Goal: Navigation & Orientation: Find specific page/section

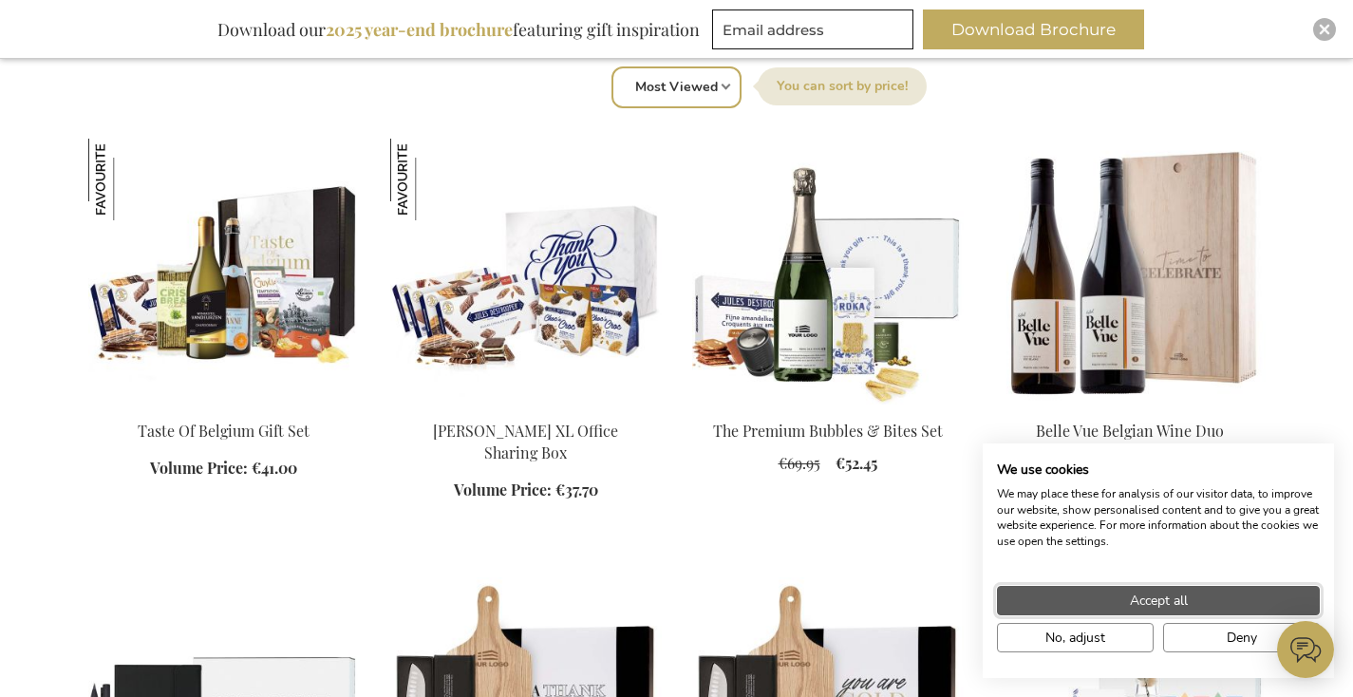
click at [1245, 596] on button "Accept all" at bounding box center [1158, 600] width 323 height 29
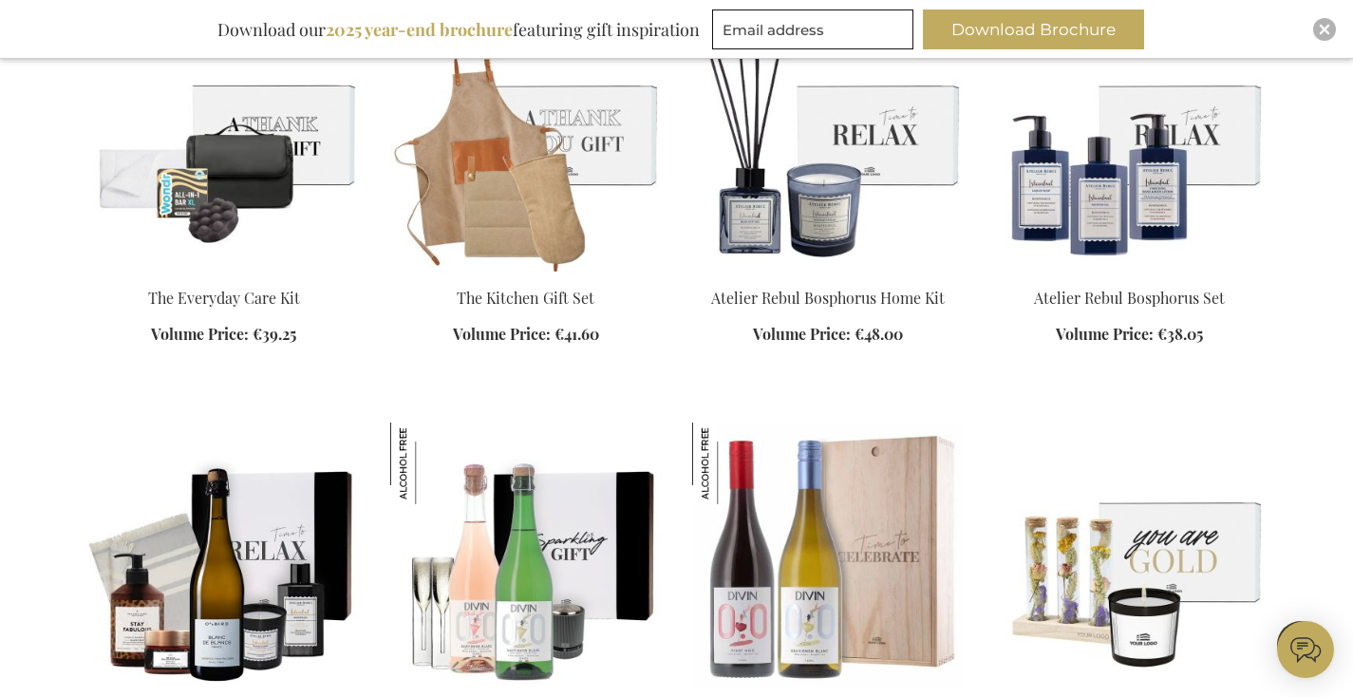
scroll to position [2150, 0]
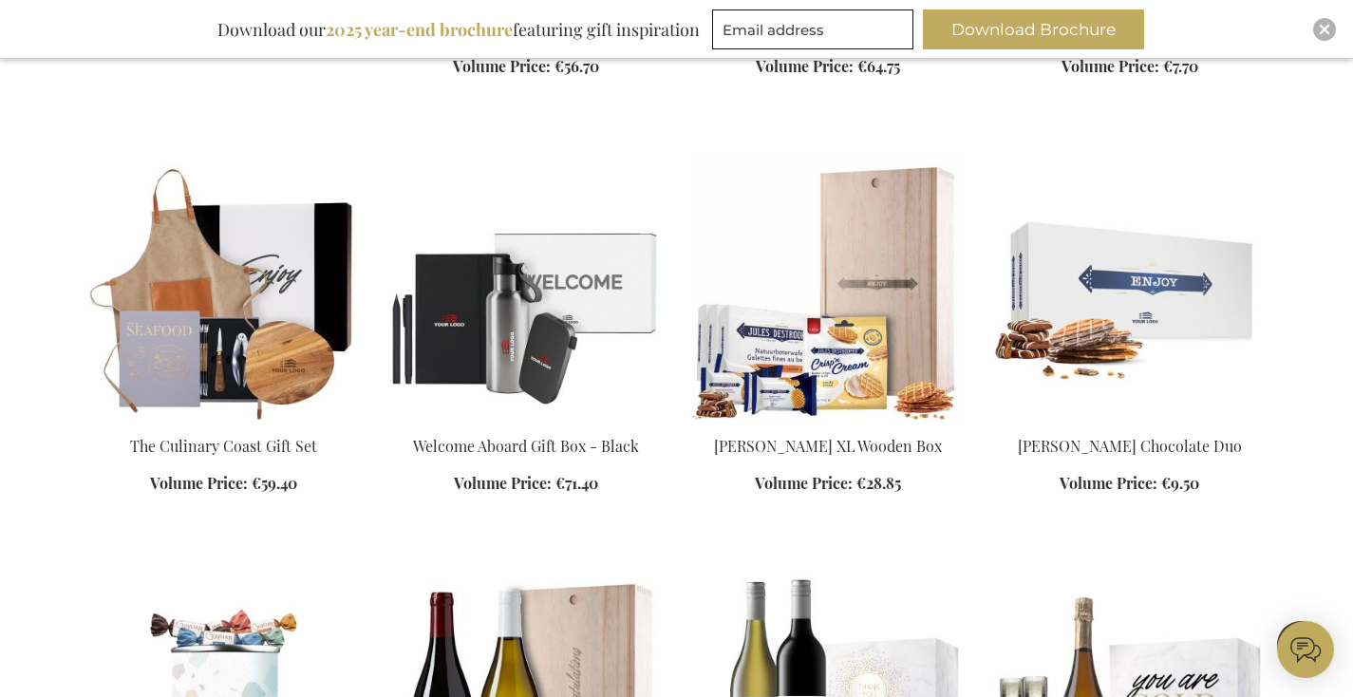
scroll to position [3709, 0]
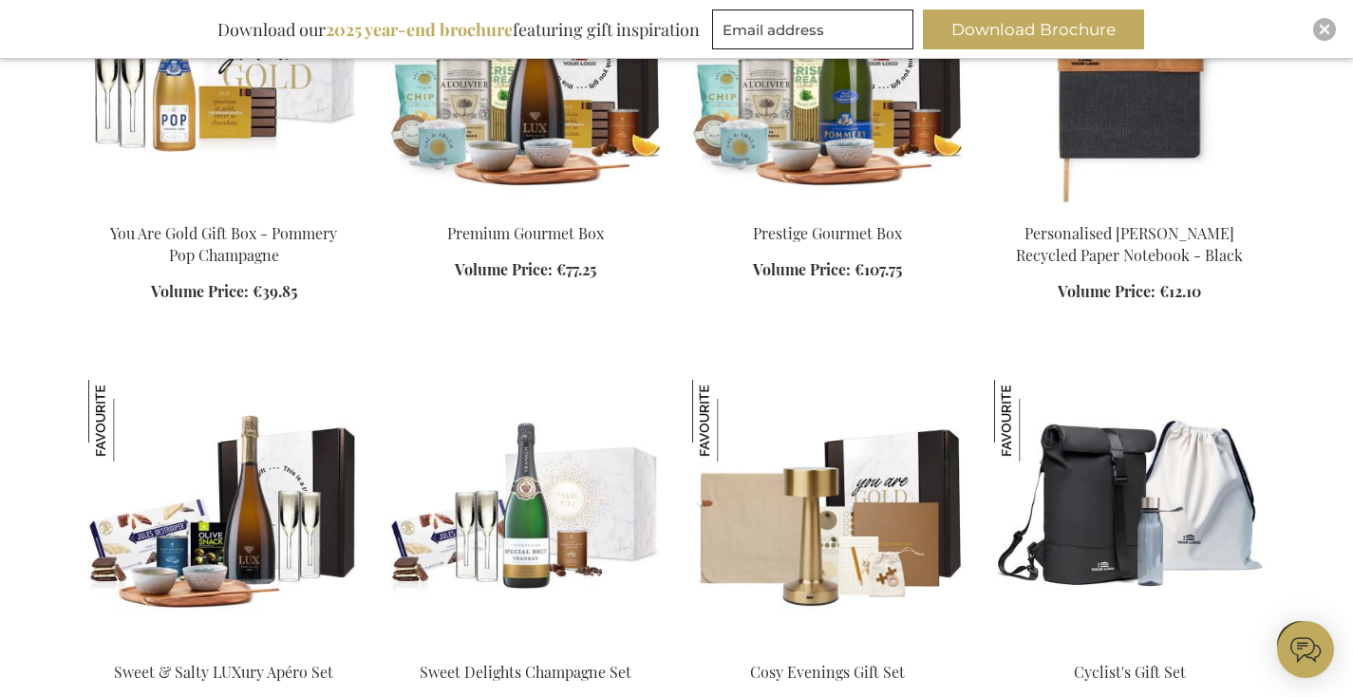
scroll to position [4840, 0]
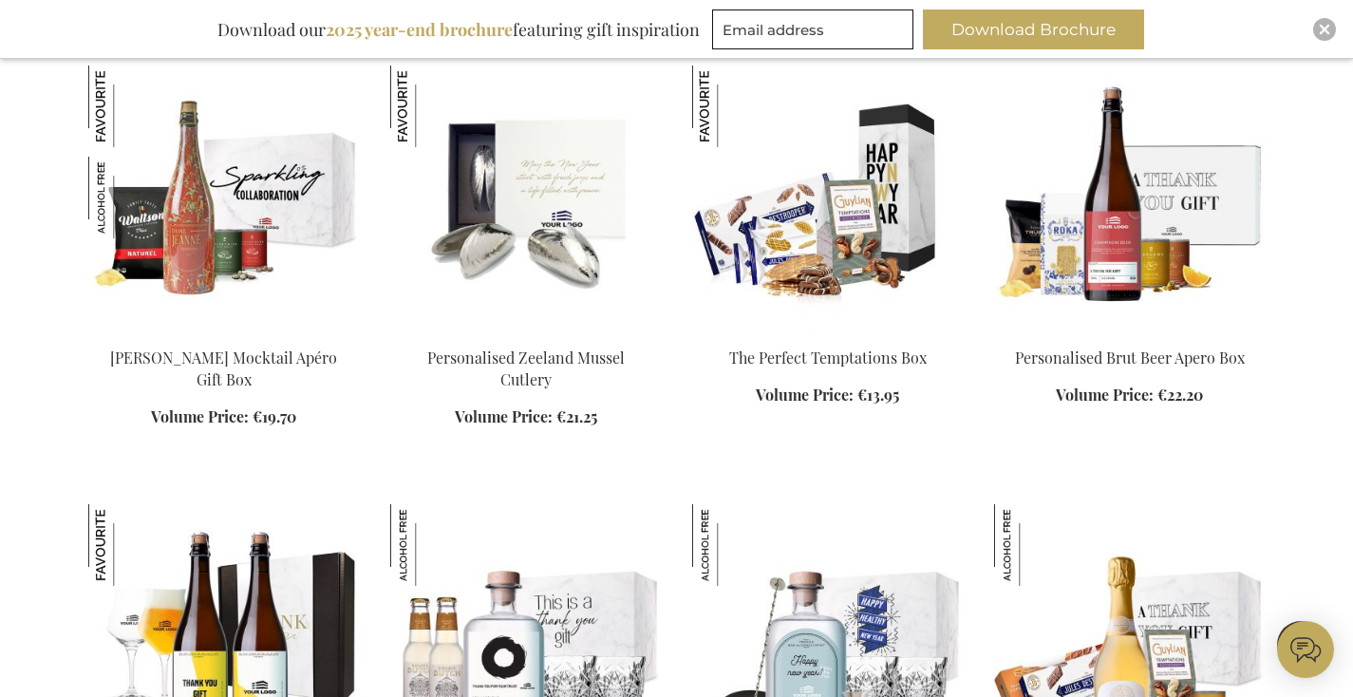
scroll to position [8554, 0]
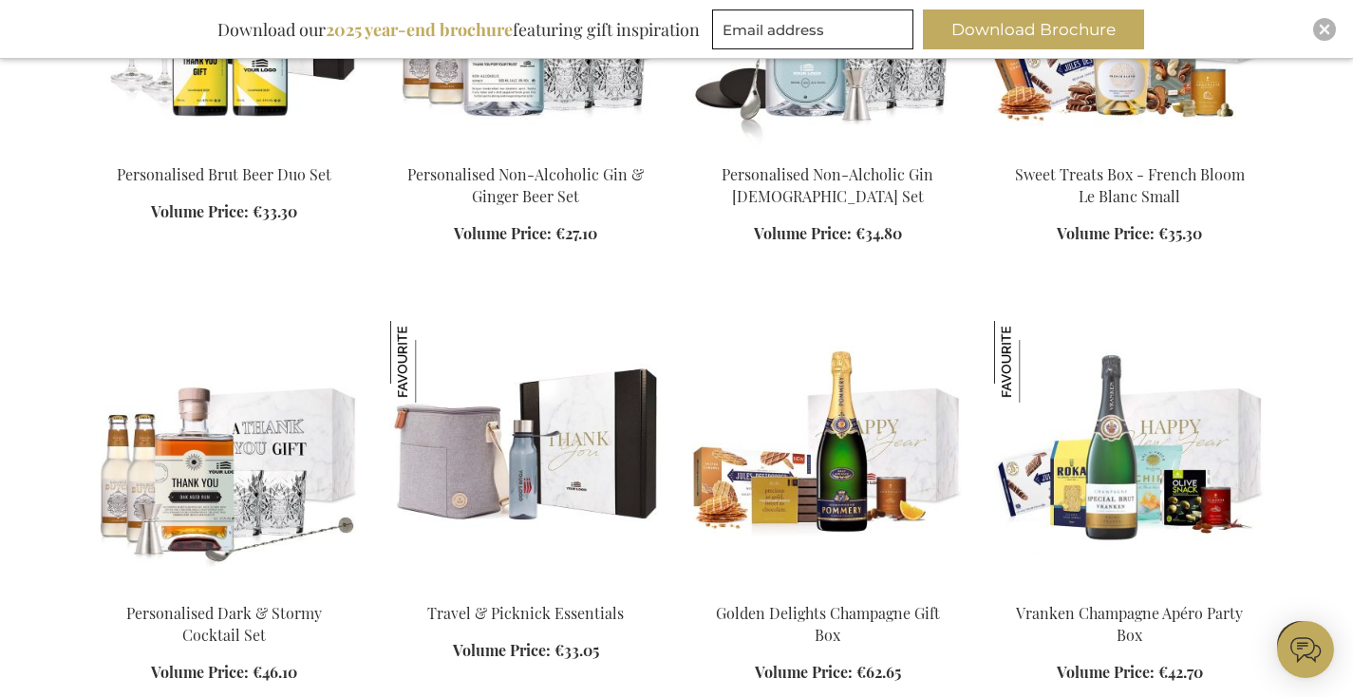
scroll to position [9167, 0]
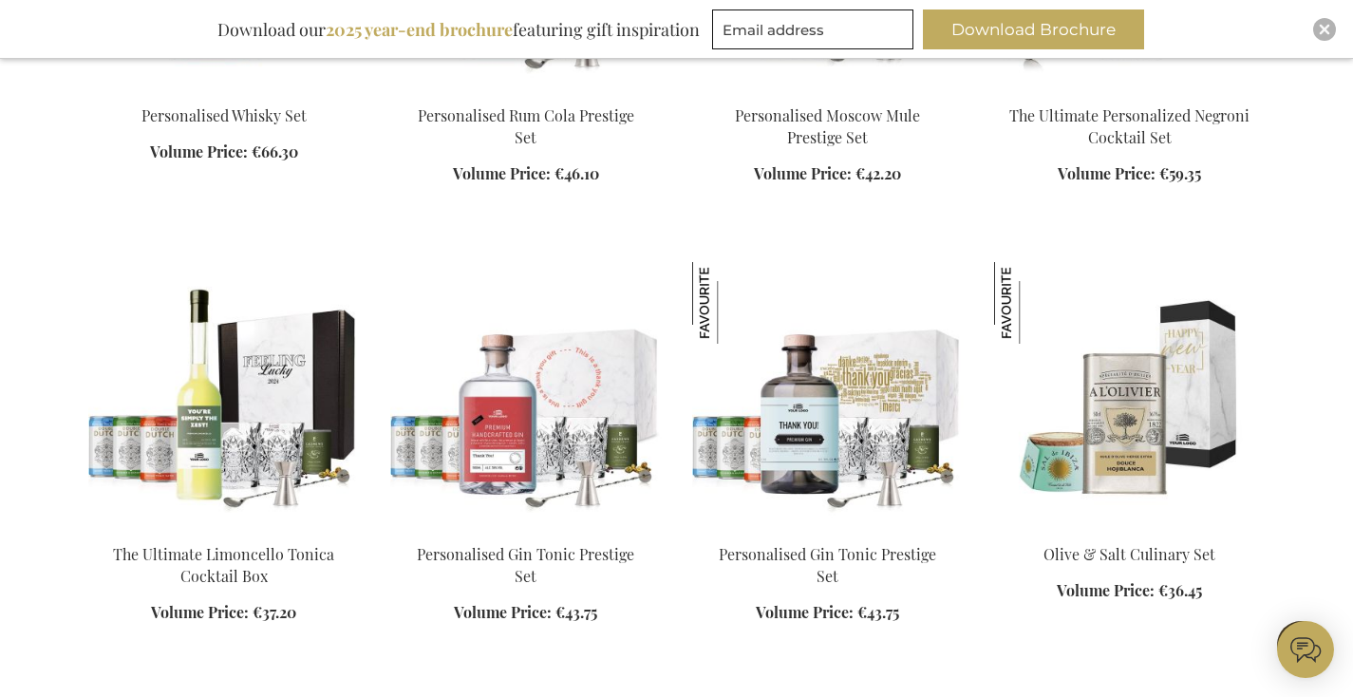
scroll to position [10150, 0]
